Goal: Task Accomplishment & Management: Manage account settings

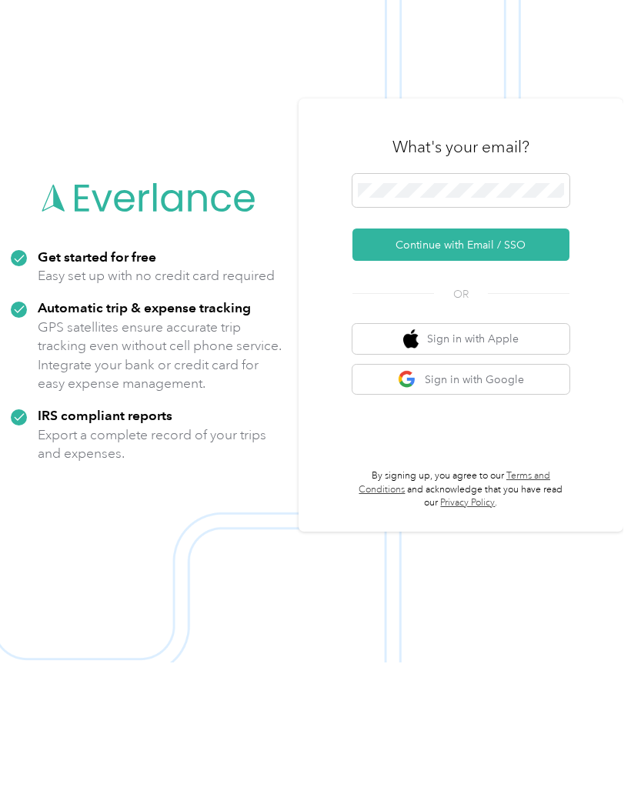
click at [502, 360] on button "Continue with Email / SSO" at bounding box center [460, 376] width 217 height 32
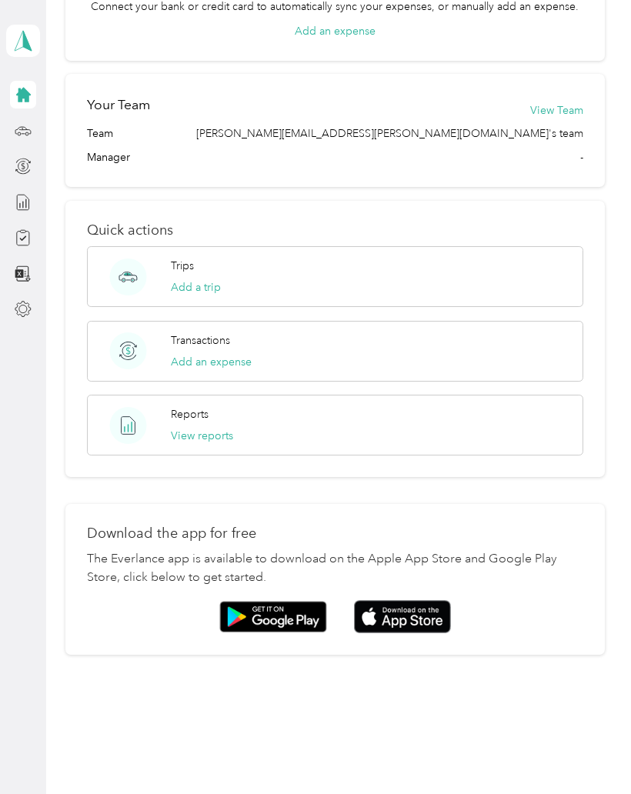
scroll to position [436, 0]
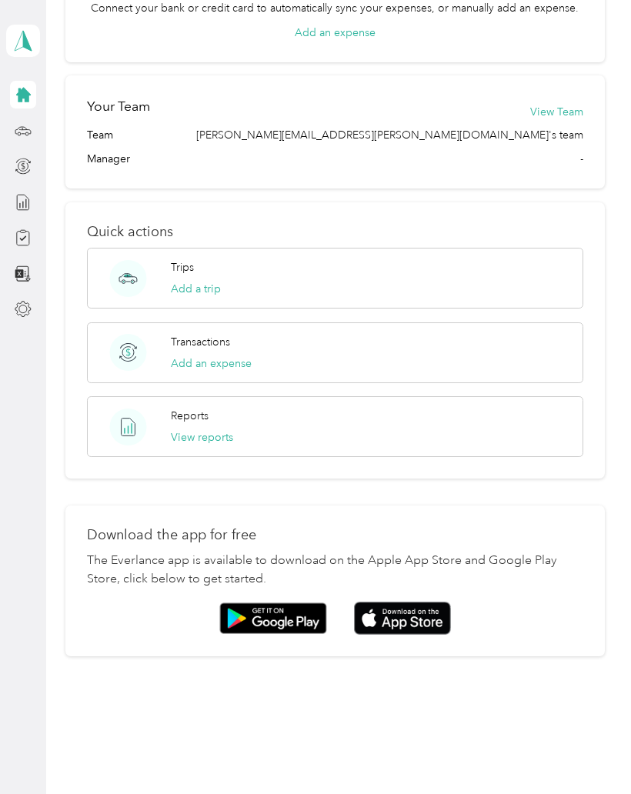
click at [409, 625] on img at bounding box center [402, 618] width 97 height 33
click at [420, 618] on img at bounding box center [402, 618] width 97 height 33
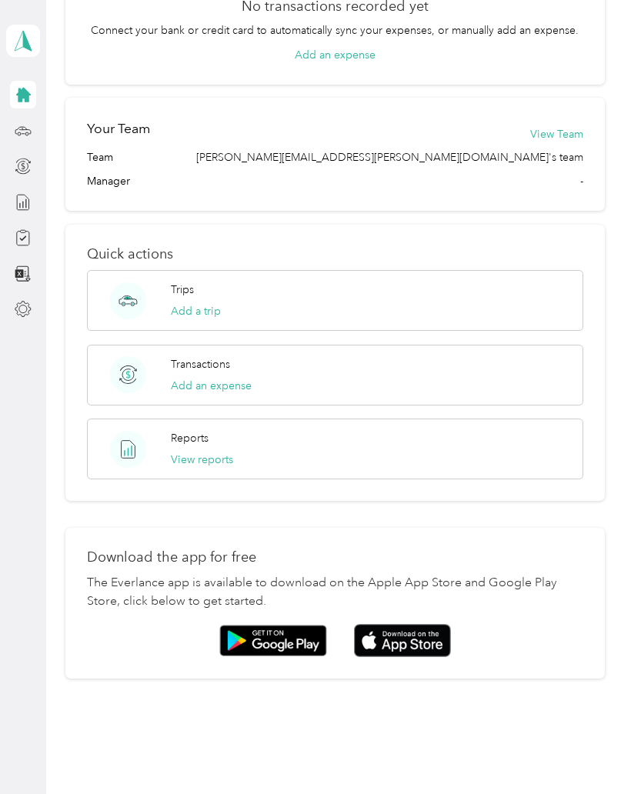
scroll to position [425, 0]
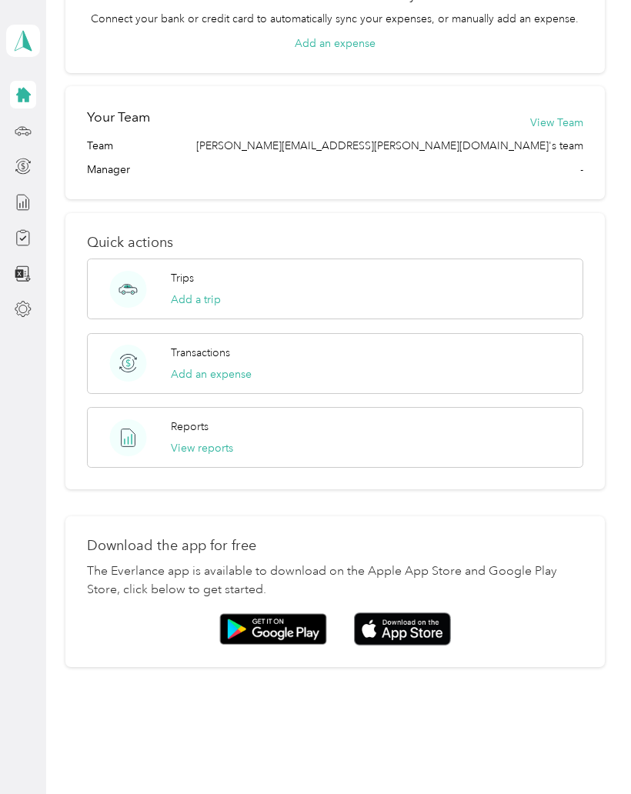
click at [246, 277] on div "Trips Add a trip" at bounding box center [335, 289] width 496 height 61
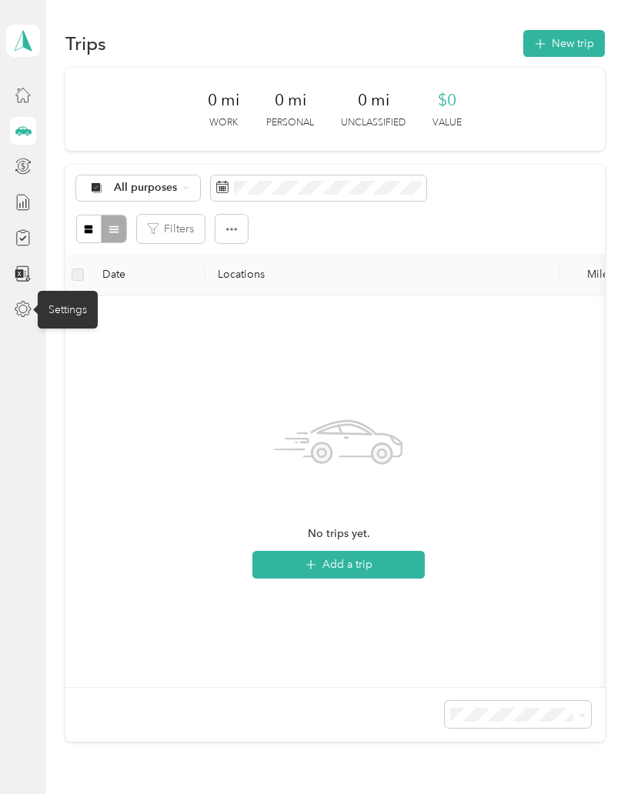
click at [22, 312] on icon at bounding box center [23, 309] width 17 height 17
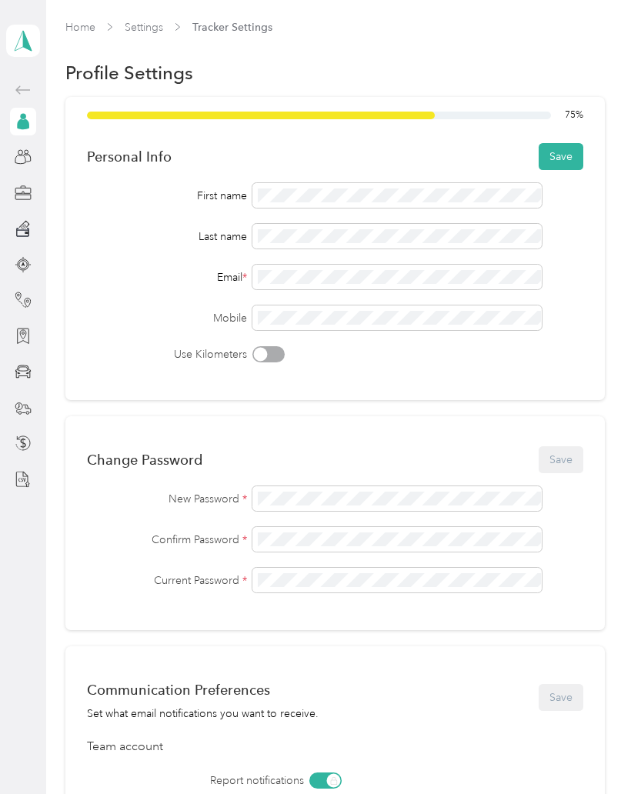
click at [459, 426] on div "Change Password Save New Password * Confirm Password * Current Password *" at bounding box center [335, 523] width 540 height 214
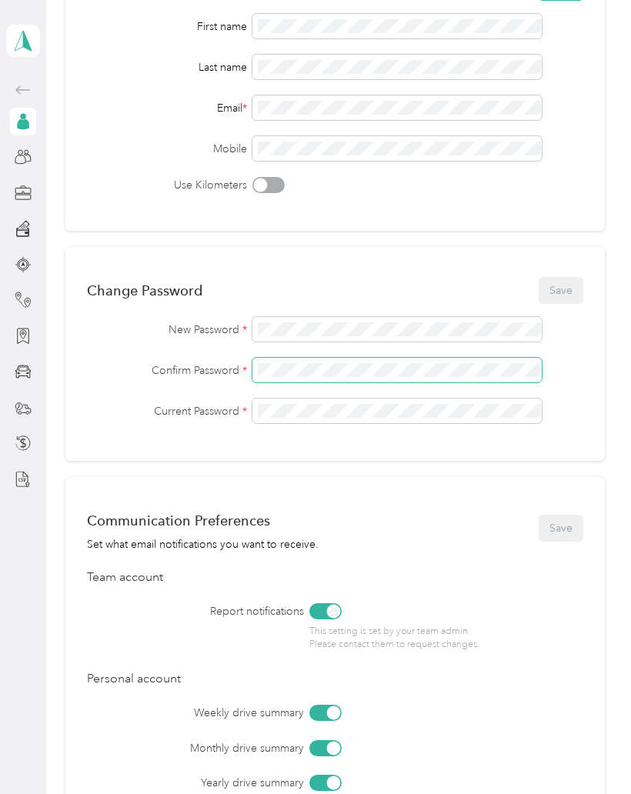
scroll to position [137, 0]
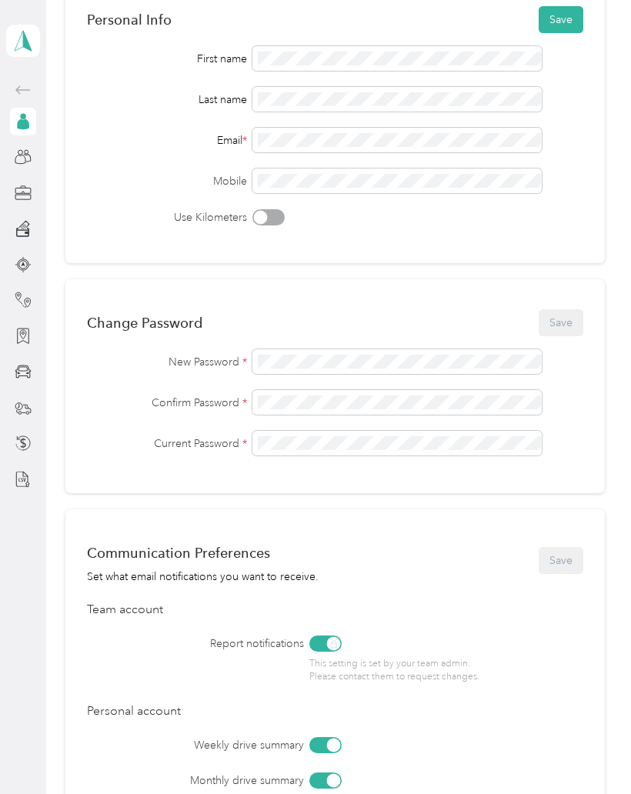
click at [580, 304] on div "Change Password Save New Password * Confirm Password * Current Password *" at bounding box center [335, 386] width 540 height 214
click at [578, 322] on button "Save" at bounding box center [561, 322] width 45 height 27
click at [569, 316] on button "Save" at bounding box center [561, 322] width 45 height 27
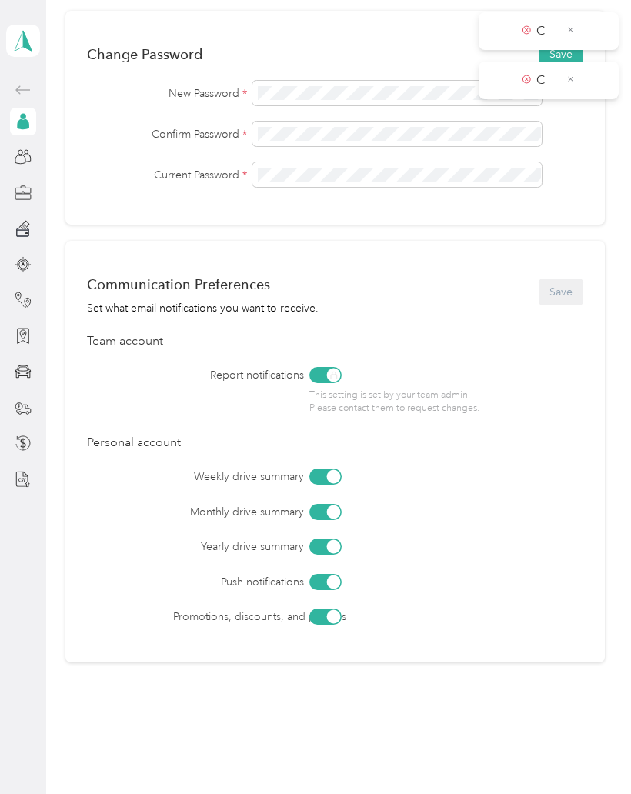
scroll to position [406, 0]
click at [305, 610] on label "Promotions, discounts, and pro-tips" at bounding box center [239, 616] width 132 height 16
click at [305, 614] on label "Promotions, discounts, and pro-tips" at bounding box center [239, 616] width 132 height 16
click at [319, 622] on div at bounding box center [325, 616] width 32 height 16
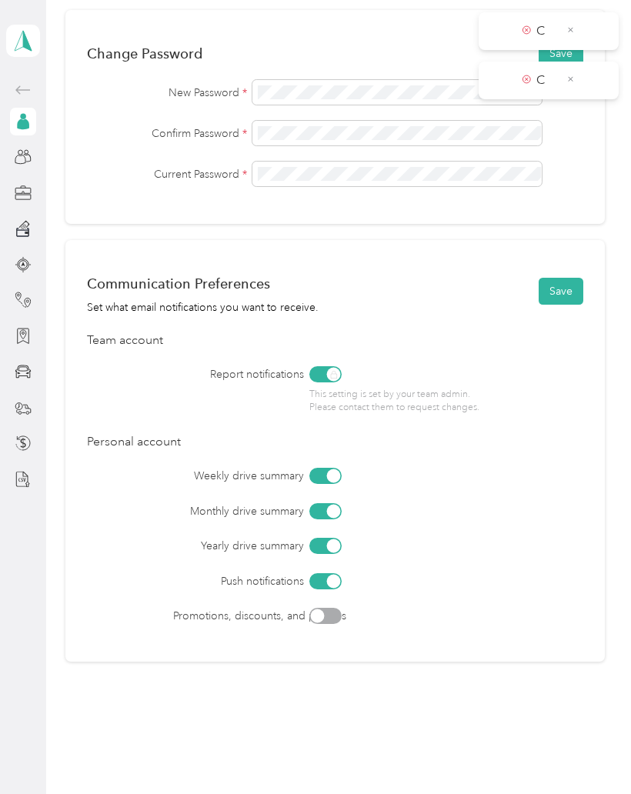
click at [319, 509] on div at bounding box center [325, 511] width 32 height 16
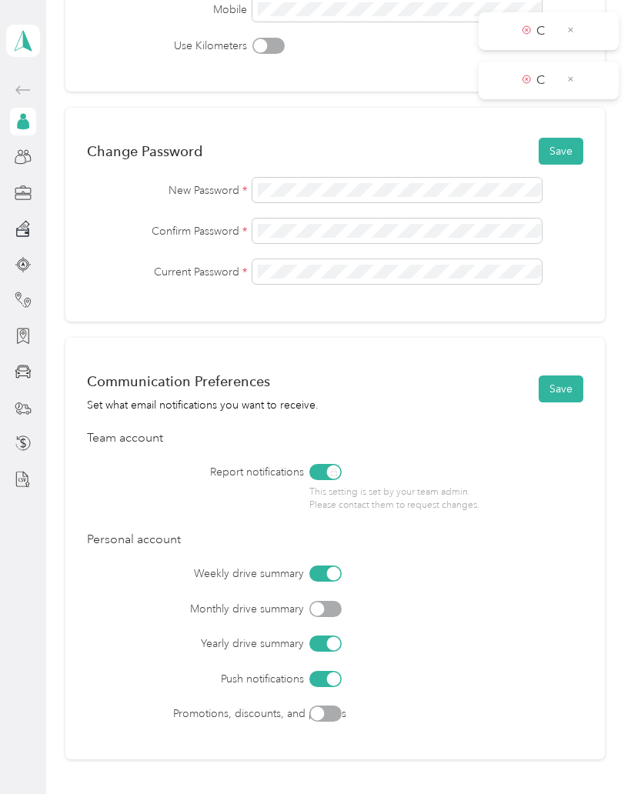
scroll to position [316, 0]
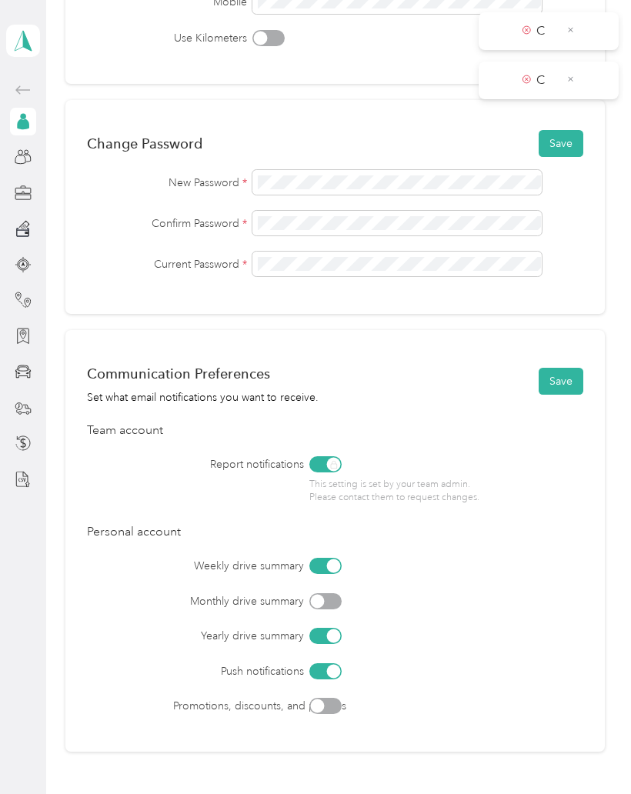
click at [573, 383] on button "Save" at bounding box center [561, 381] width 45 height 27
click at [567, 28] on icon at bounding box center [570, 30] width 8 height 14
click at [561, 21] on div "C" at bounding box center [549, 31] width 140 height 38
click at [523, 24] on icon at bounding box center [527, 30] width 8 height 14
click at [535, 25] on span "C" at bounding box center [539, 31] width 33 height 19
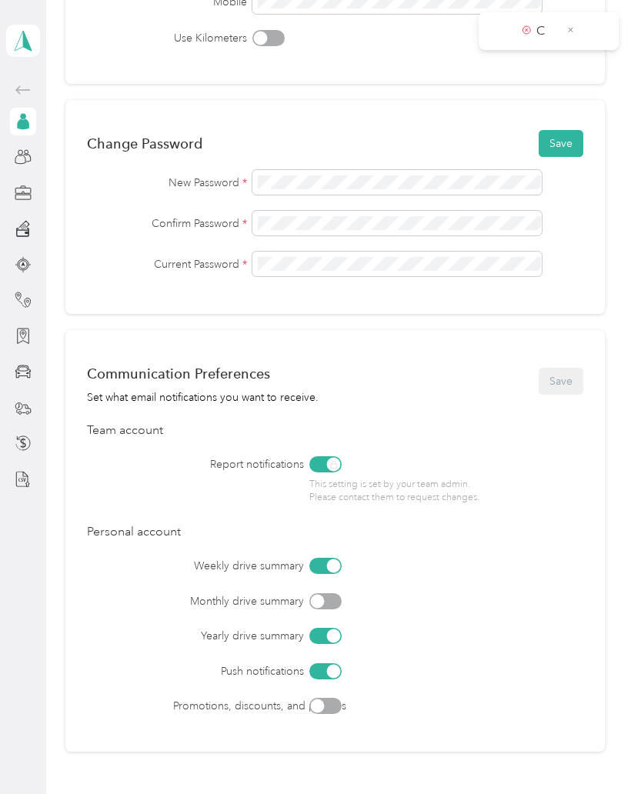
click at [528, 31] on icon at bounding box center [527, 30] width 8 height 14
click at [574, 26] on icon at bounding box center [570, 30] width 8 height 14
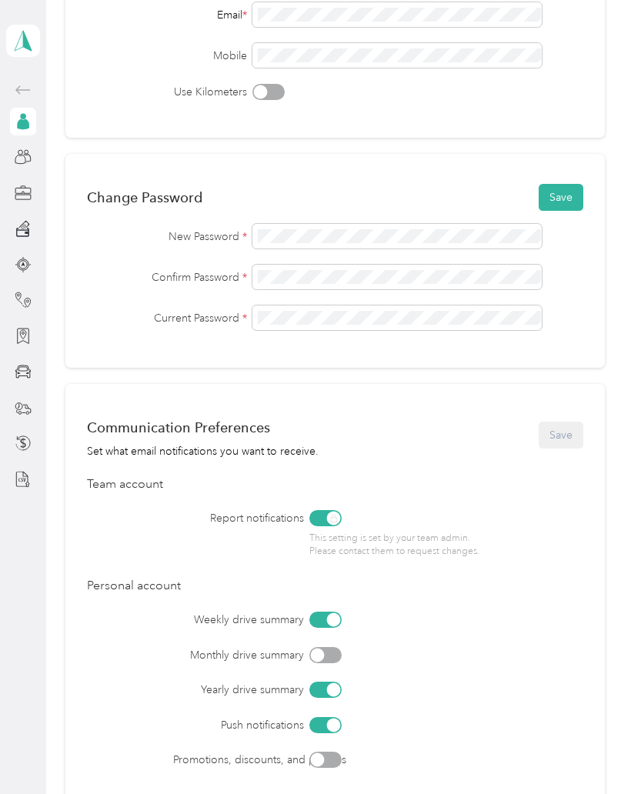
scroll to position [260, 0]
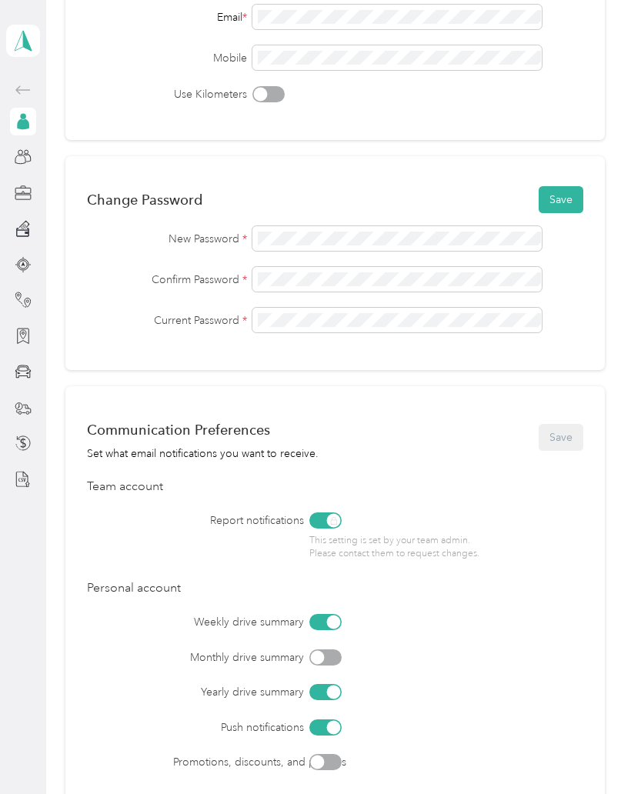
click at [577, 198] on button "Save" at bounding box center [561, 199] width 45 height 27
click at [575, 23] on icon at bounding box center [570, 30] width 8 height 14
click at [239, 353] on div "Change Password Save New Password * Confirm Password * Current Password *" at bounding box center [335, 263] width 540 height 214
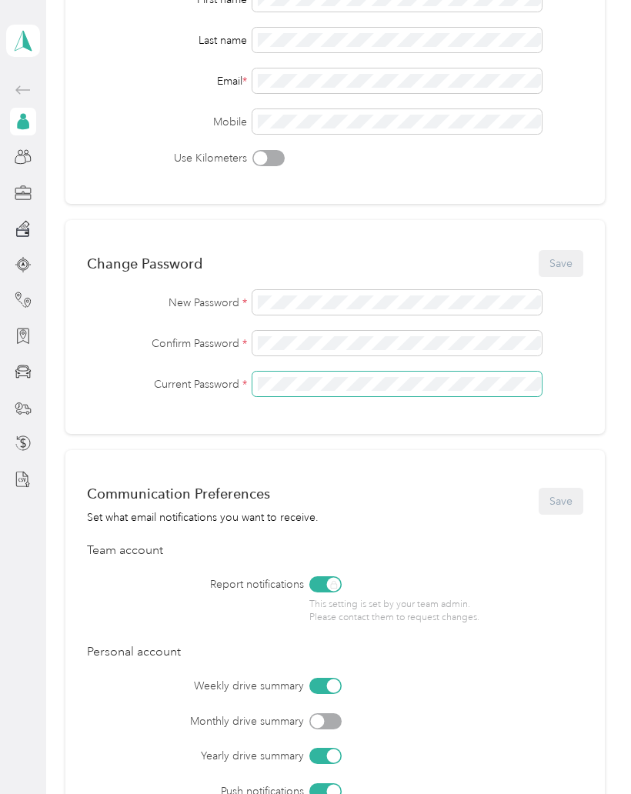
scroll to position [195, 0]
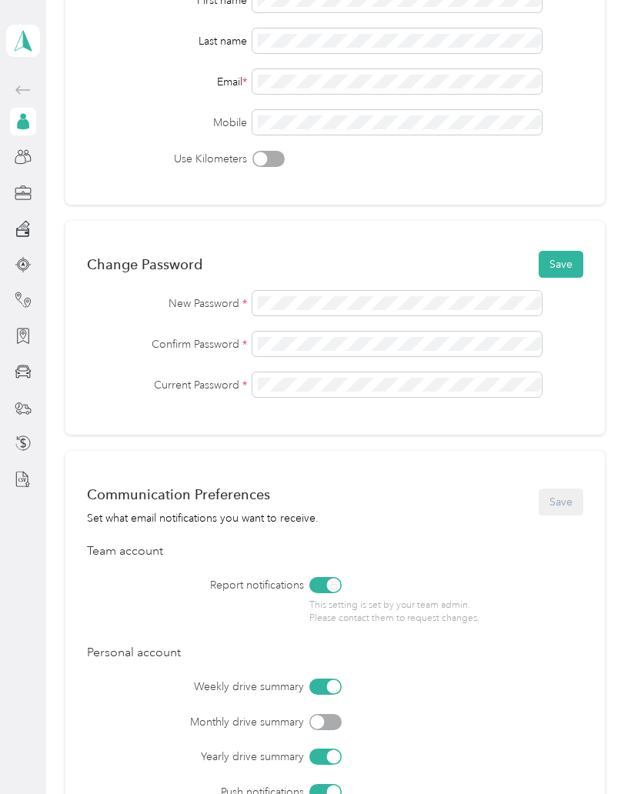
click at [579, 264] on button "Save" at bounding box center [561, 264] width 45 height 27
click at [524, 25] on icon at bounding box center [527, 30] width 8 height 14
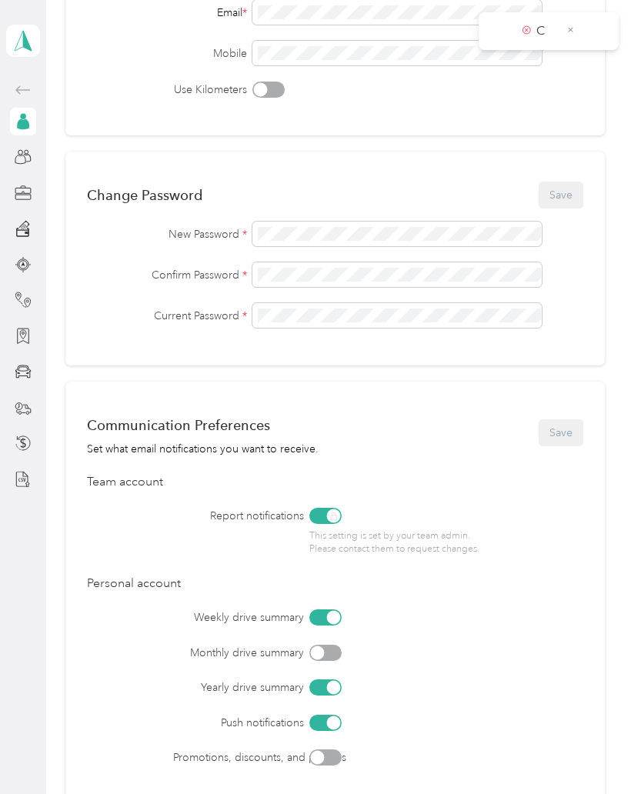
scroll to position [264, 0]
click at [370, 199] on div "Change Password Save New Password * Confirm Password * Current Password *" at bounding box center [335, 259] width 540 height 214
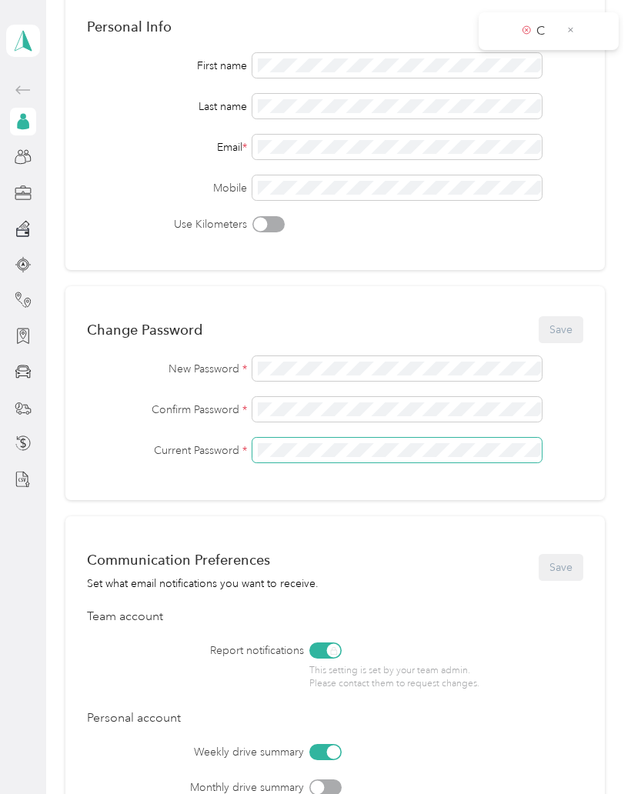
scroll to position [132, 0]
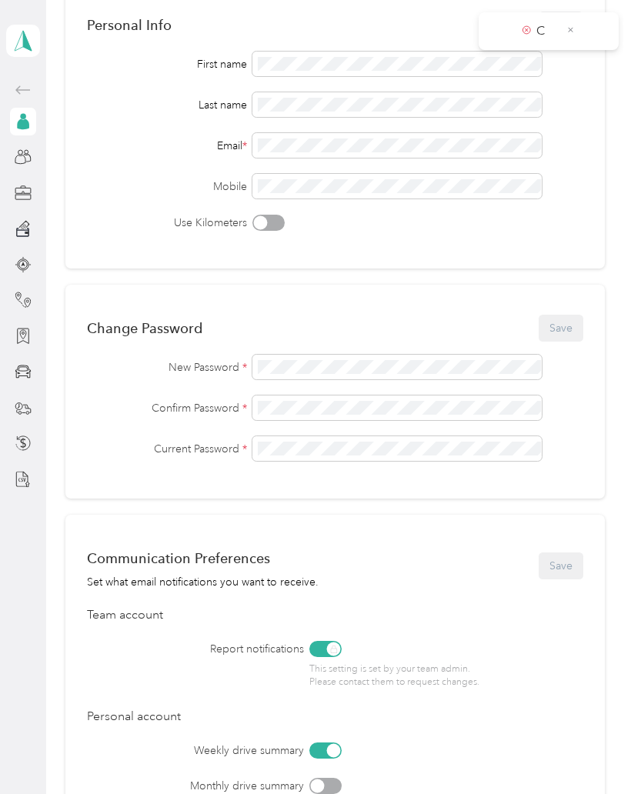
click at [416, 285] on div "Change Password Save New Password * Confirm Password * Current Password *" at bounding box center [335, 392] width 540 height 214
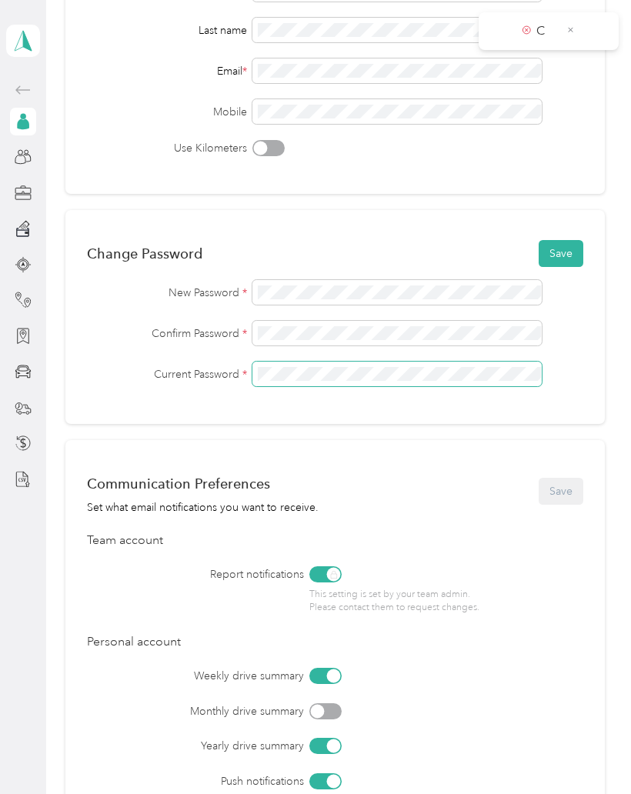
scroll to position [205, 0]
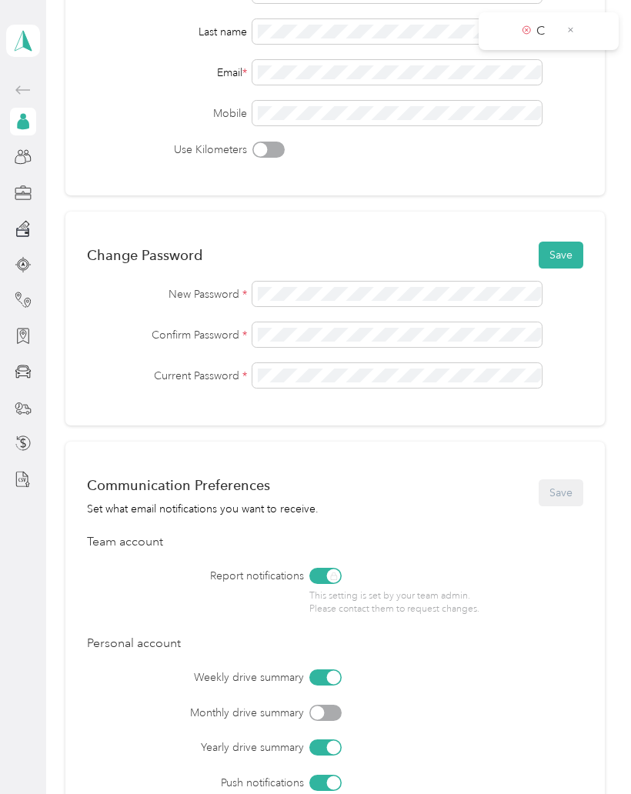
click at [574, 248] on button "Save" at bounding box center [561, 255] width 45 height 27
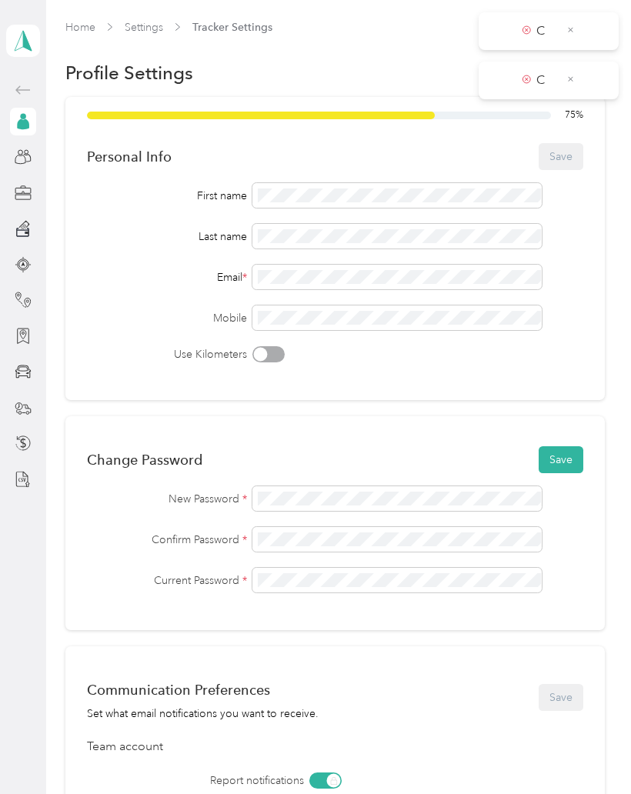
scroll to position [0, 0]
click at [575, 453] on button "Save" at bounding box center [561, 459] width 45 height 27
click at [574, 135] on icon at bounding box center [570, 129] width 8 height 14
click at [575, 78] on icon at bounding box center [570, 79] width 8 height 14
click at [573, 32] on icon at bounding box center [570, 30] width 8 height 14
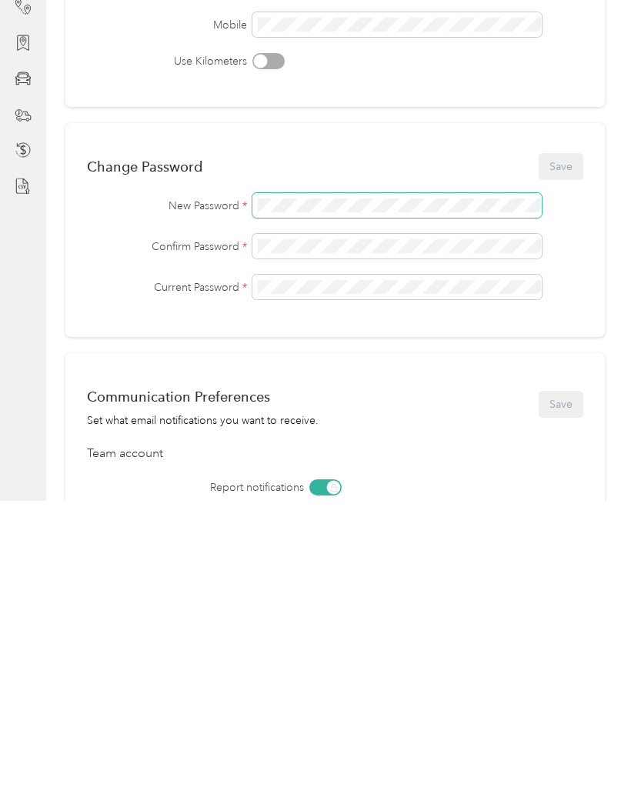
scroll to position [19, 0]
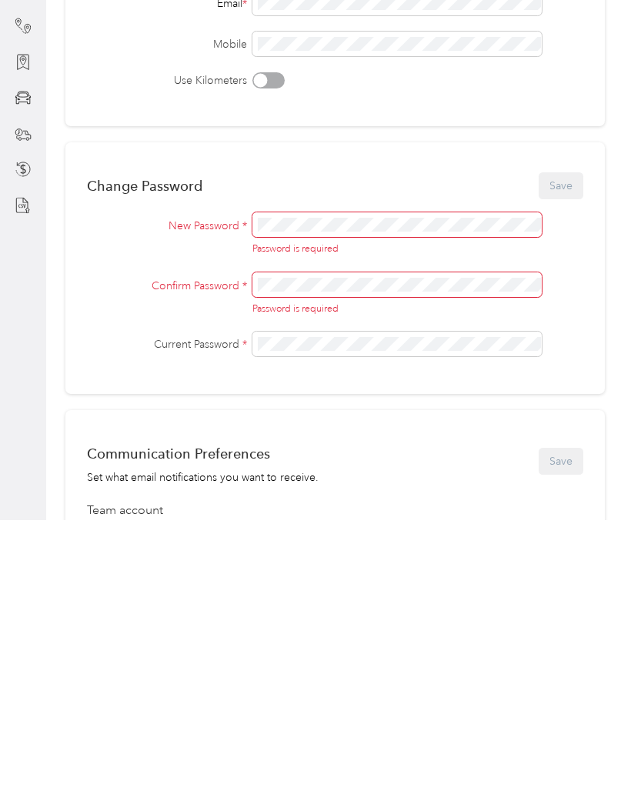
click at [573, 443] on div "Change Password Save" at bounding box center [335, 459] width 496 height 32
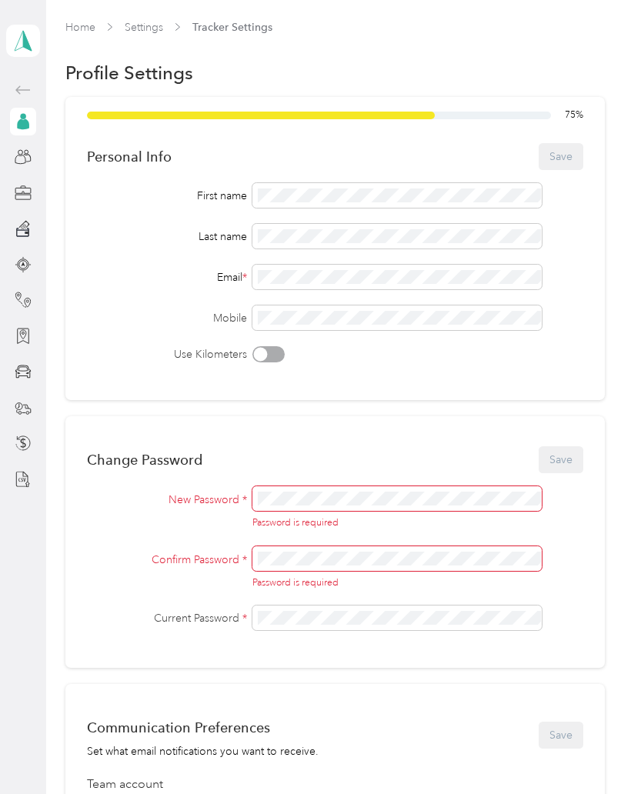
scroll to position [0, 0]
click at [20, 149] on icon at bounding box center [23, 157] width 17 height 17
